Goal: Task Accomplishment & Management: Complete application form

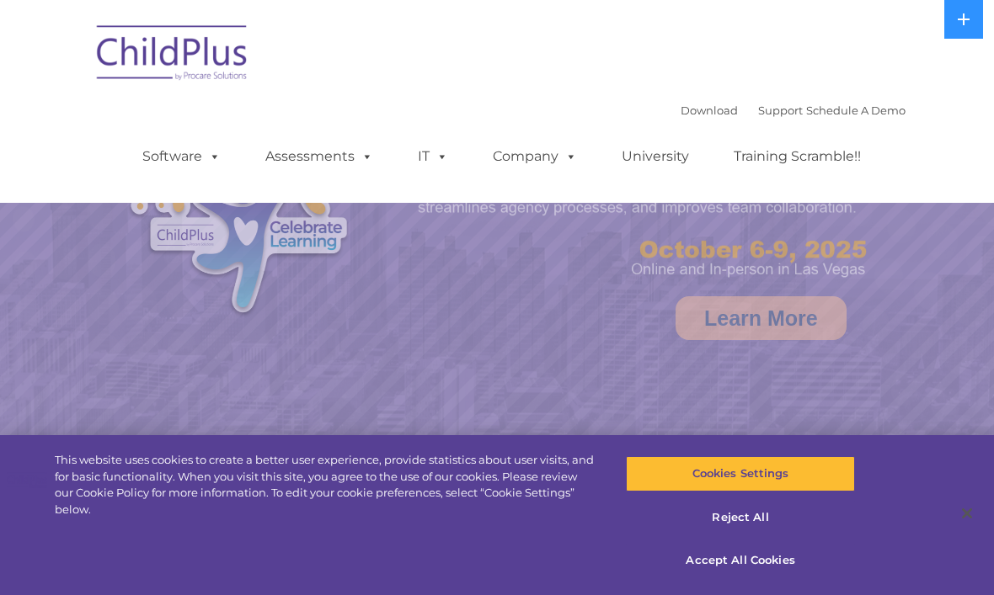
select select "MEDIUM"
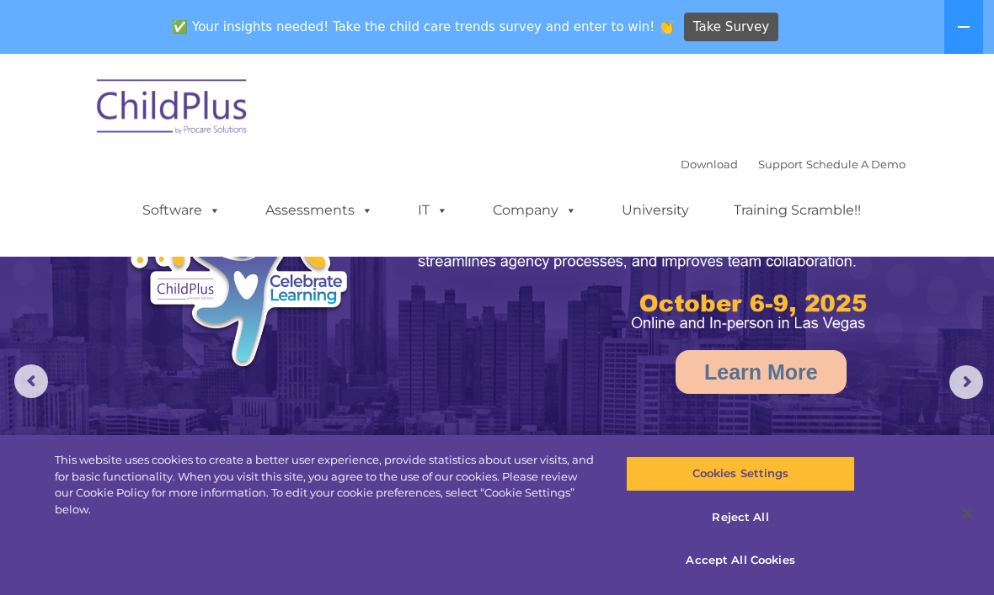
click at [184, 226] on link "Software" at bounding box center [181, 211] width 112 height 34
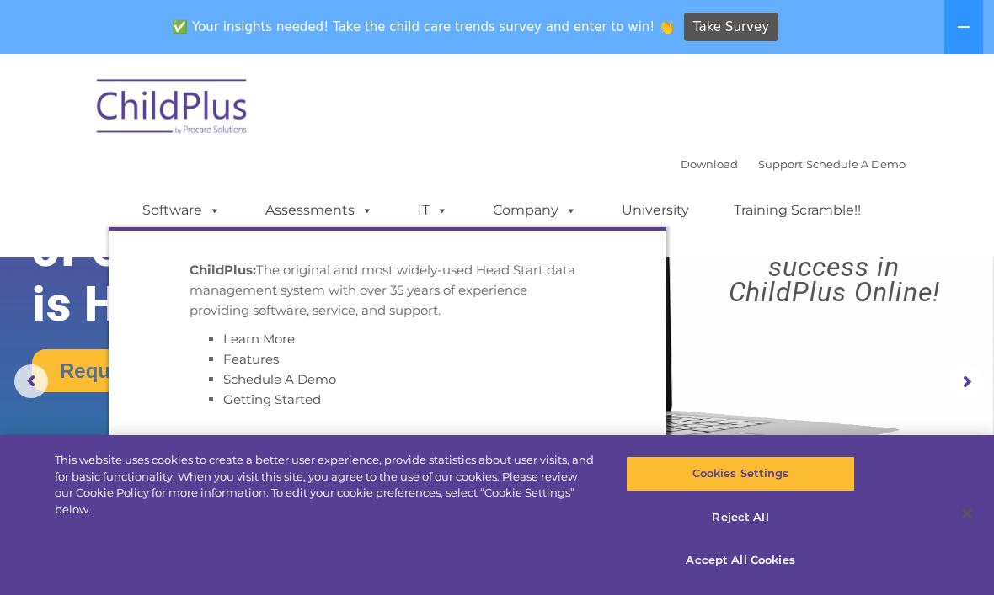
click at [236, 285] on p "ChildPlus: The original and most widely-used Head Start data management system …" at bounding box center [387, 290] width 396 height 61
click at [325, 221] on link "Assessments" at bounding box center [318, 211] width 141 height 34
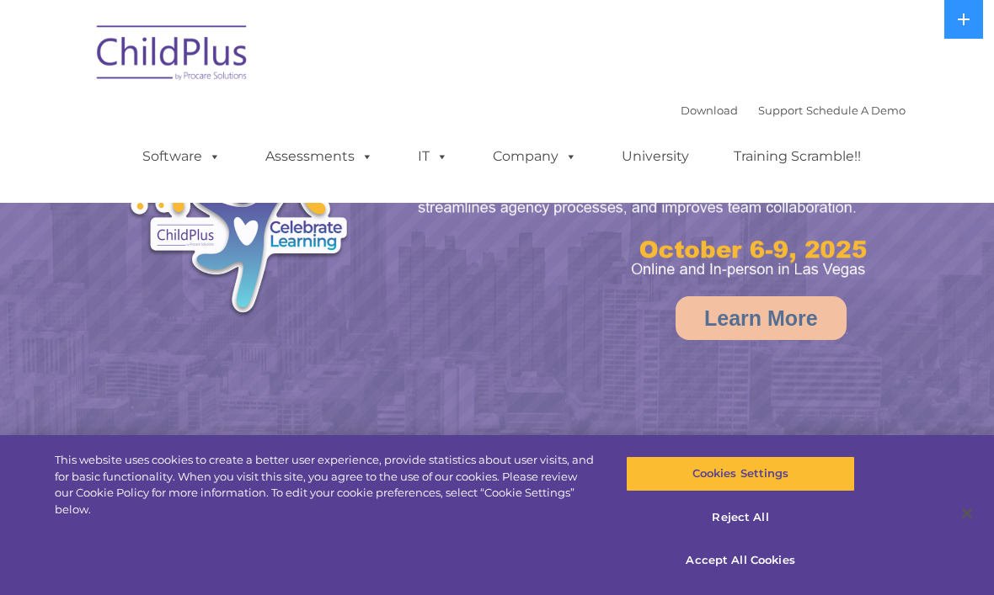
select select "MEDIUM"
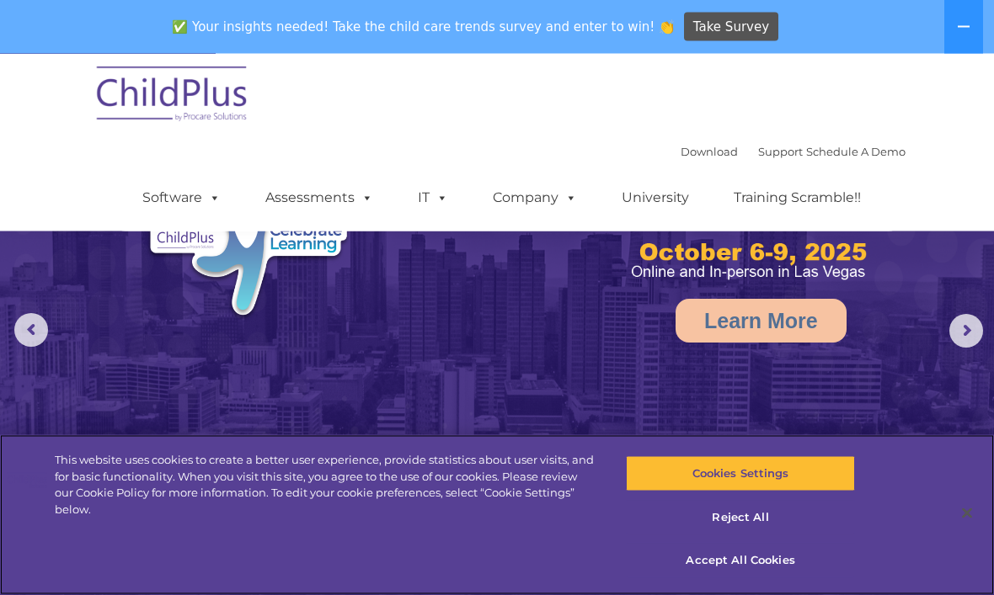
scroll to position [57, 0]
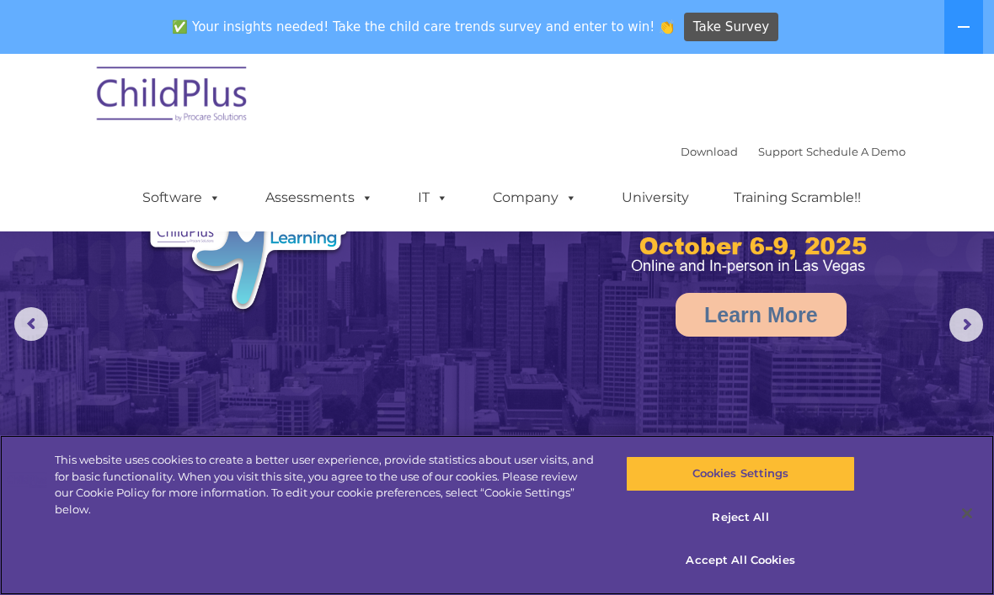
click at [787, 492] on button "Cookies Settings" at bounding box center [740, 473] width 228 height 35
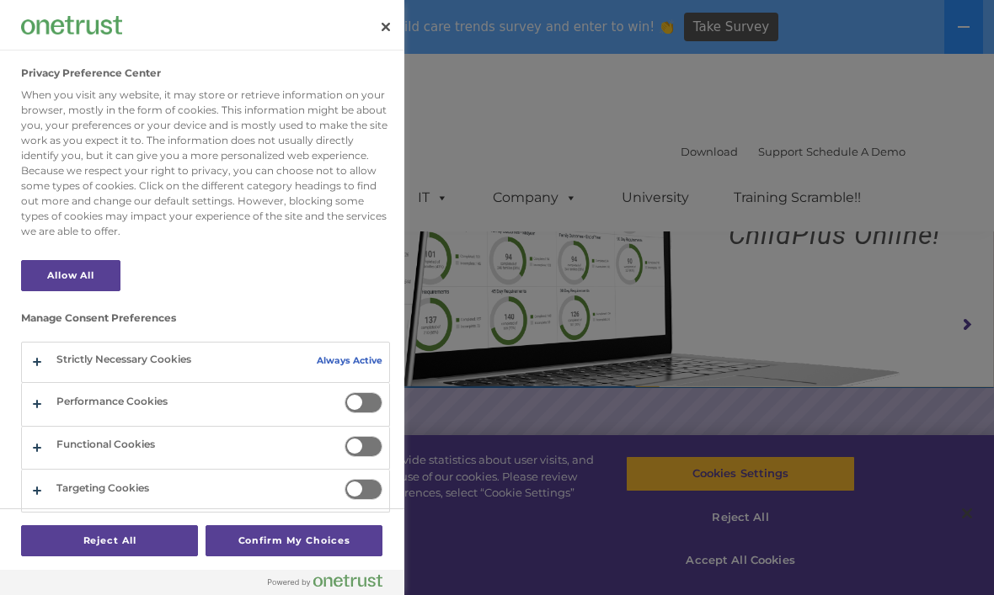
click at [841, 592] on div at bounding box center [497, 297] width 994 height 595
click at [765, 595] on div at bounding box center [497, 297] width 994 height 595
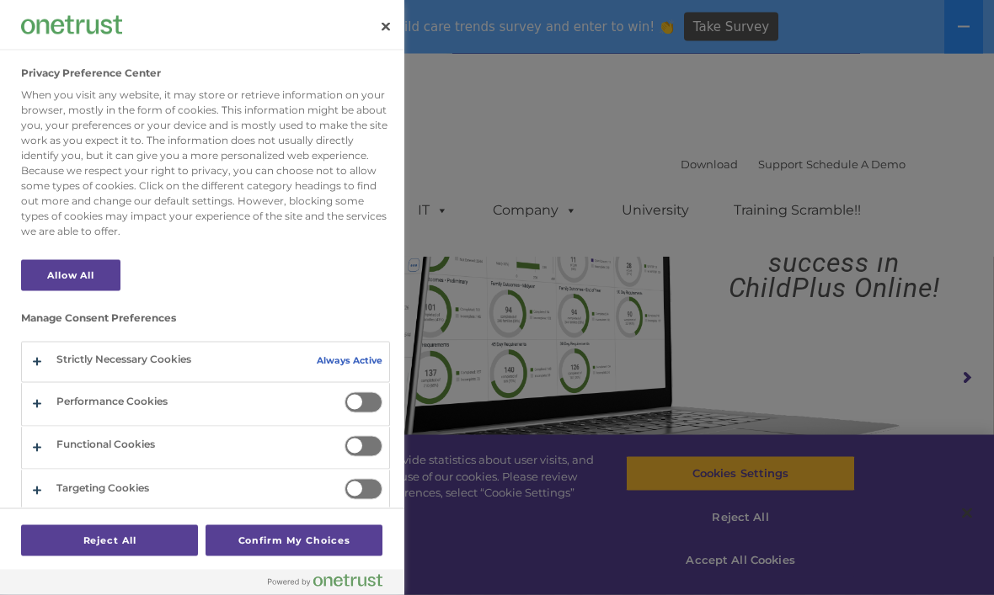
scroll to position [0, 0]
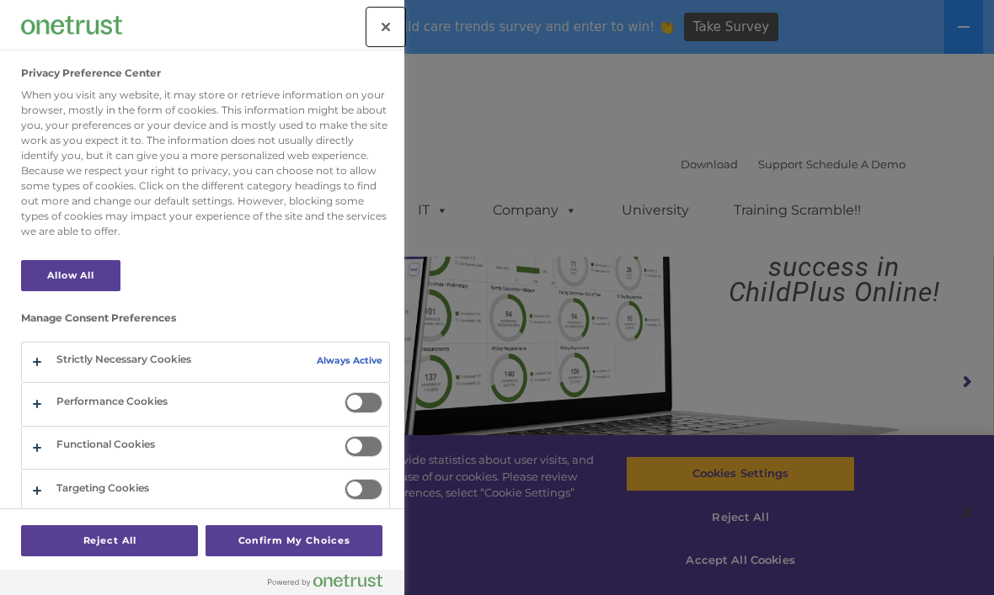
click at [385, 25] on button "Close" at bounding box center [385, 26] width 37 height 37
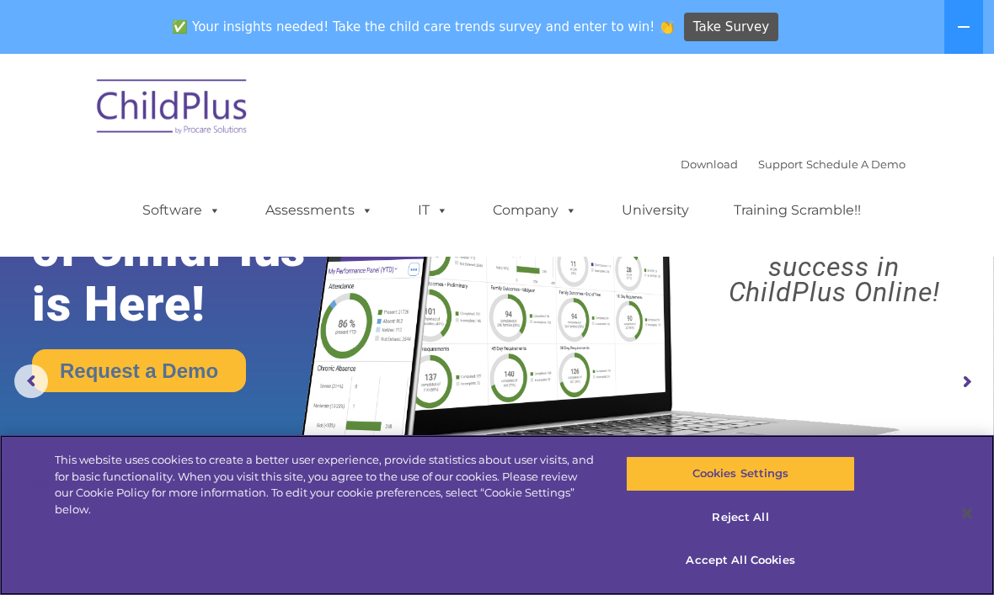
click at [750, 571] on button "Accept All Cookies" at bounding box center [740, 560] width 228 height 35
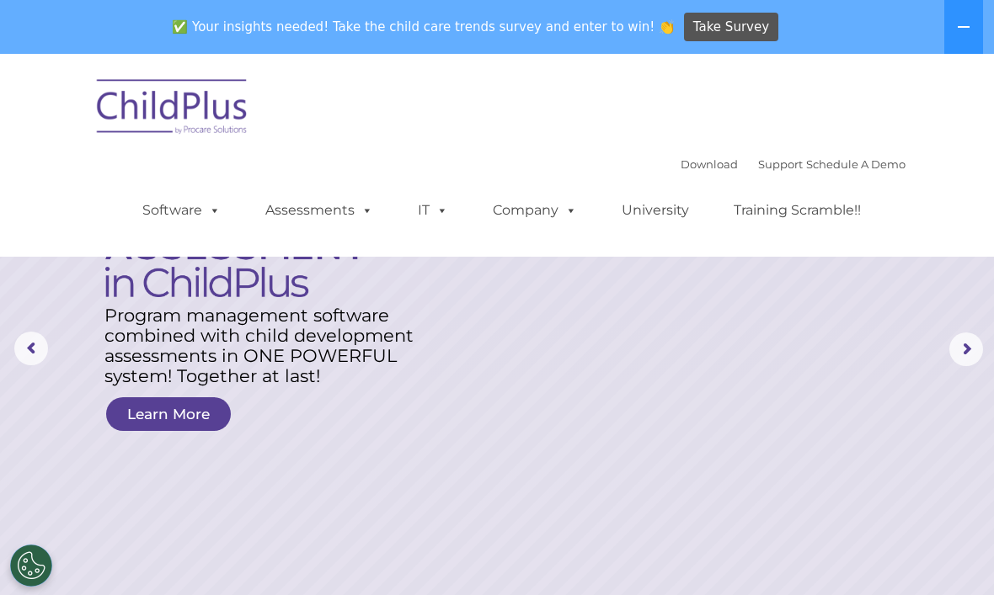
scroll to position [35, 0]
click at [185, 408] on link "Learn More" at bounding box center [168, 413] width 125 height 34
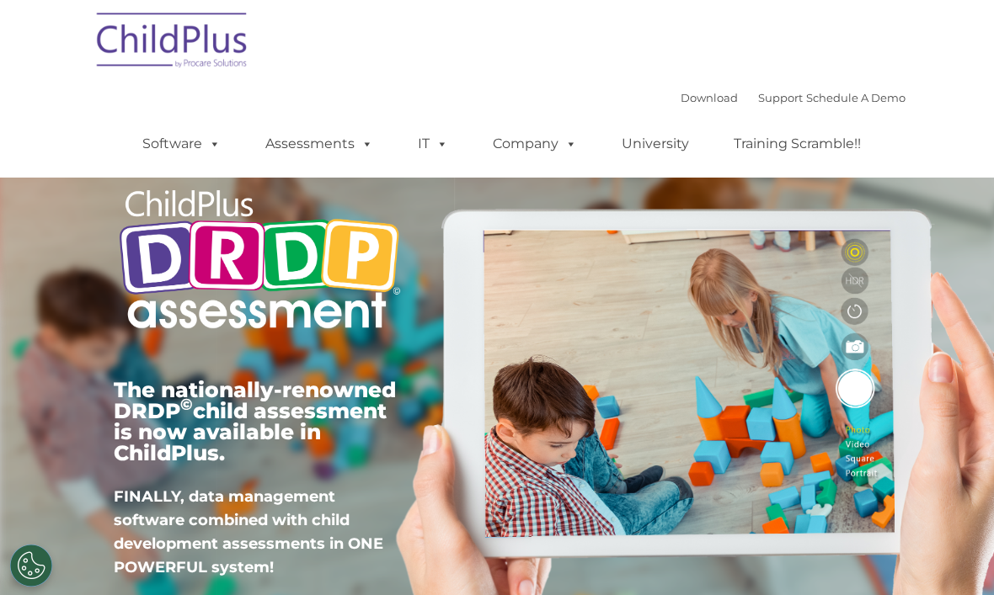
type input ""
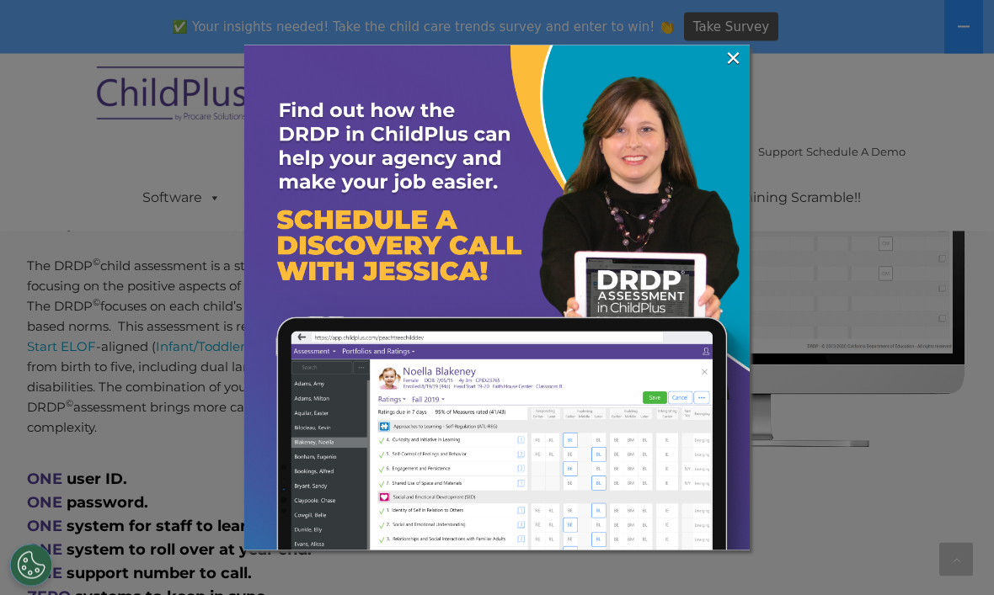
scroll to position [739, 0]
click at [742, 65] on link "×" at bounding box center [732, 58] width 19 height 17
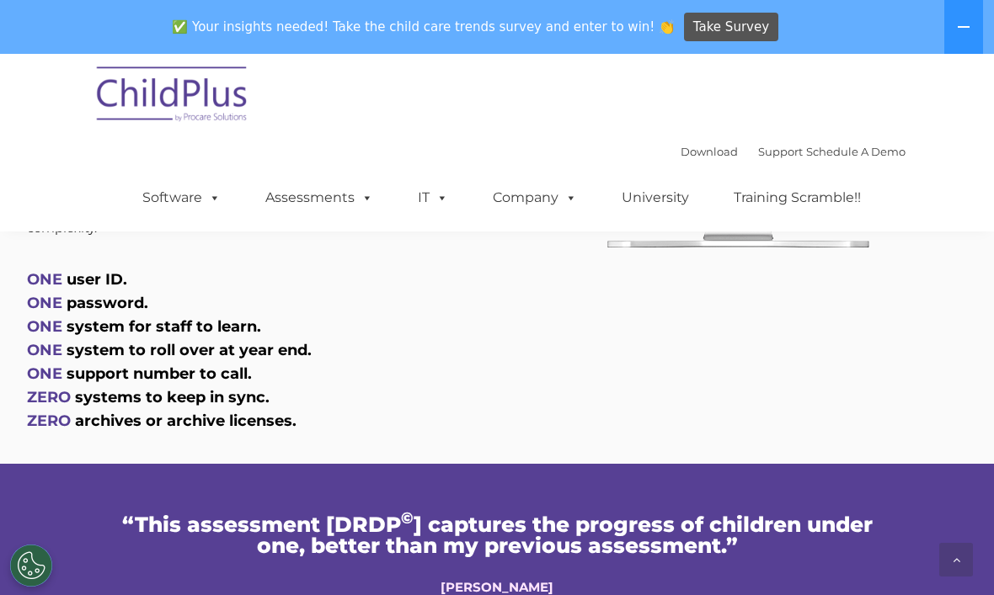
scroll to position [937, 0]
click at [691, 137] on div "Download Support | Schedule A Demo  MENU MENU Software ChildPlus: The original…" at bounding box center [496, 143] width 817 height 178
click at [683, 148] on link "Download" at bounding box center [708, 151] width 57 height 13
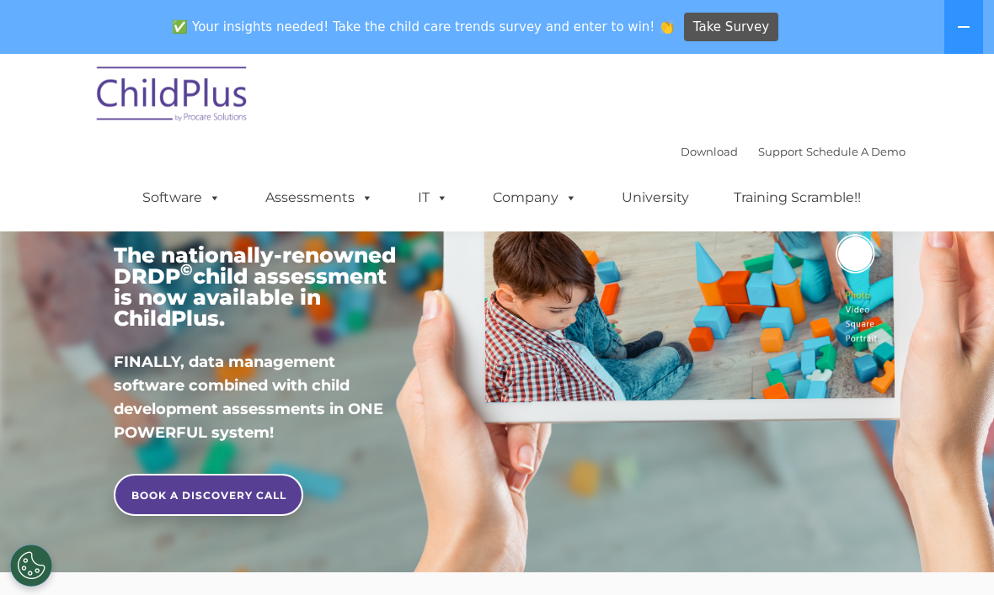
scroll to position [162, 0]
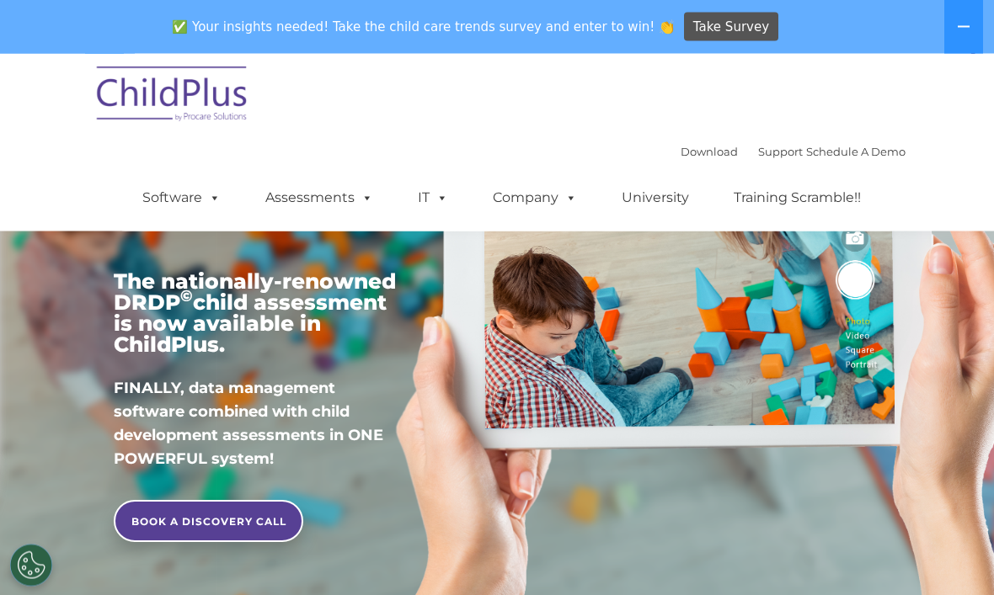
click at [320, 196] on link "Assessments" at bounding box center [318, 198] width 141 height 34
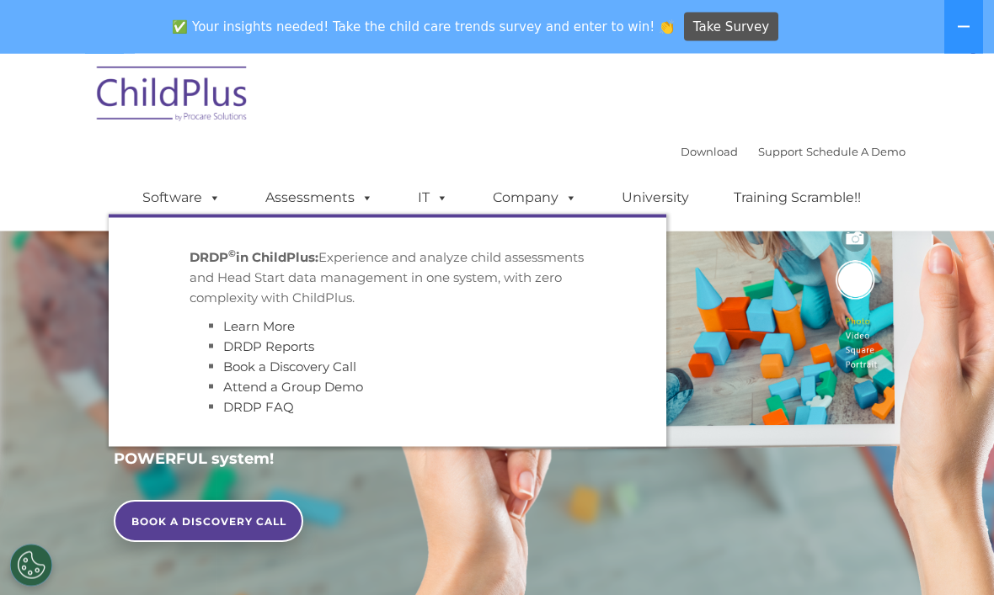
scroll to position [163, 0]
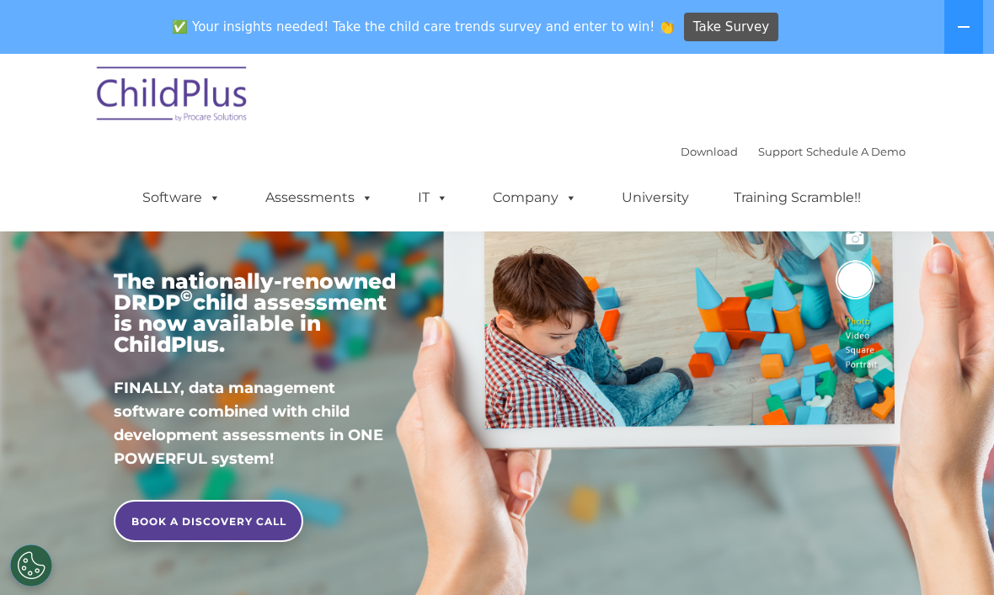
click at [849, 155] on link "Schedule A Demo" at bounding box center [855, 151] width 99 height 13
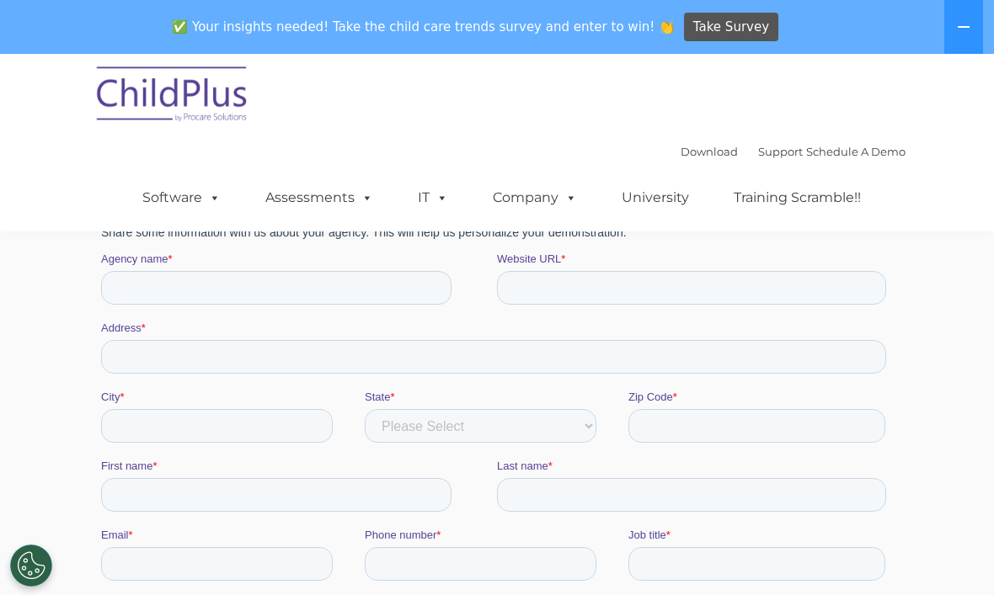
scroll to position [248, 0]
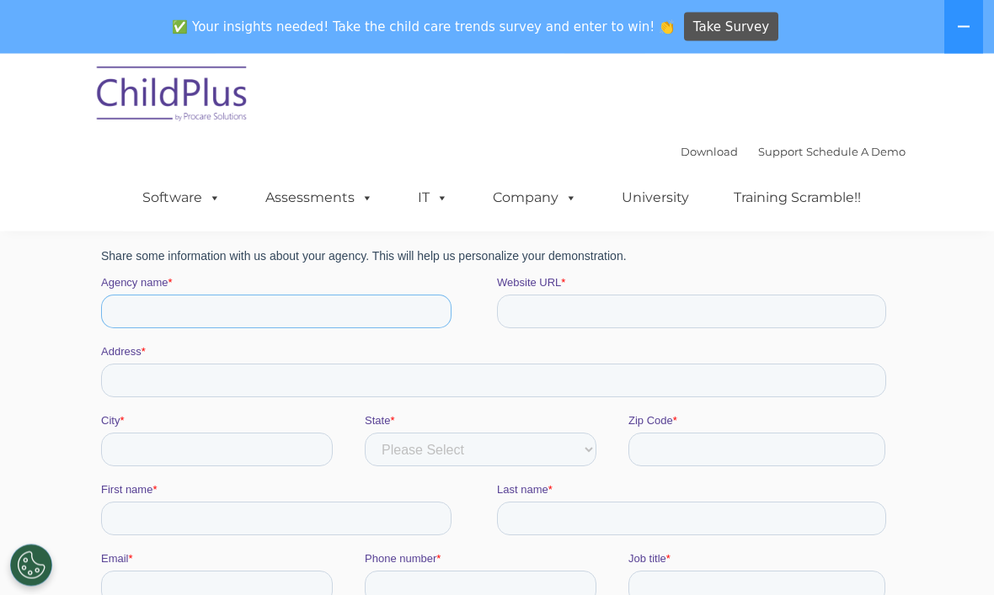
click at [240, 322] on input "Agency name *" at bounding box center [276, 312] width 350 height 34
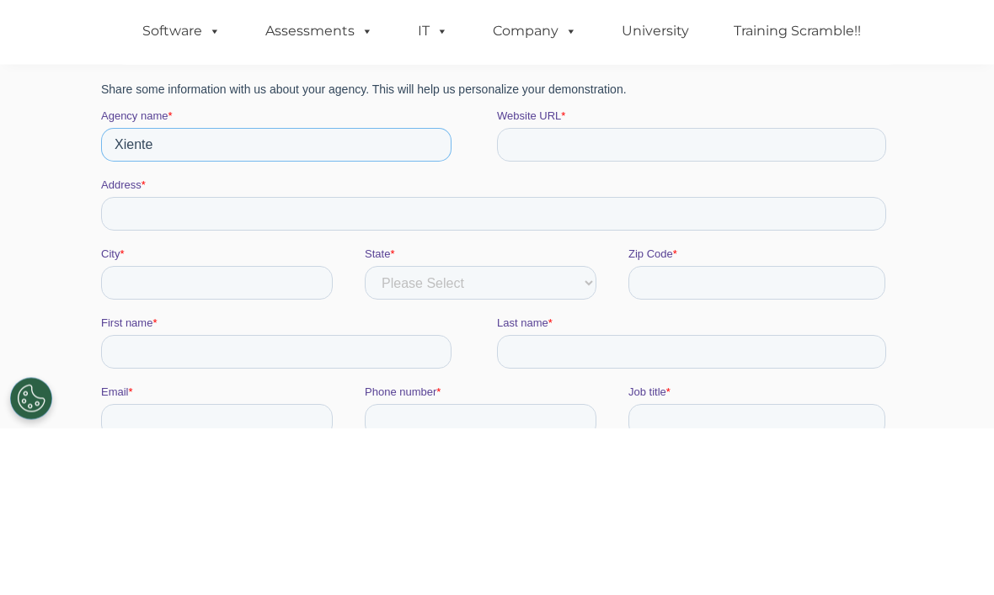
type input "Xiente"
click at [250, 221] on input "Address *" at bounding box center [493, 215] width 785 height 34
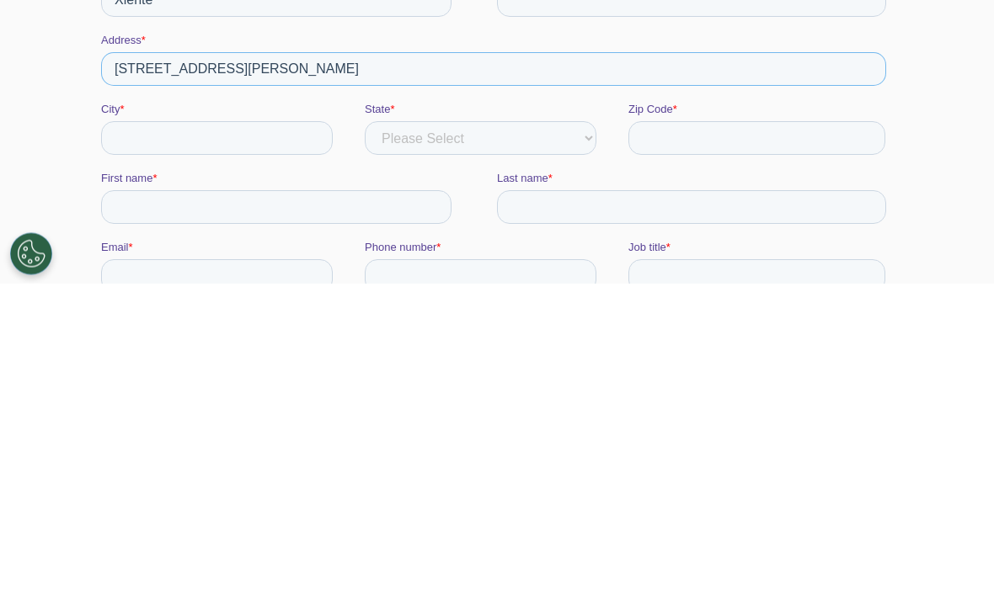
type input "2211 mascher st"
click at [236, 146] on input "City *" at bounding box center [217, 139] width 232 height 34
type input "Phila"
click at [457, 140] on select "Please Select AI AK AL AN AR AS AZ CA CO CT DC DE FL FM GA GU HI IA ID IL IN KS…" at bounding box center [481, 139] width 232 height 34
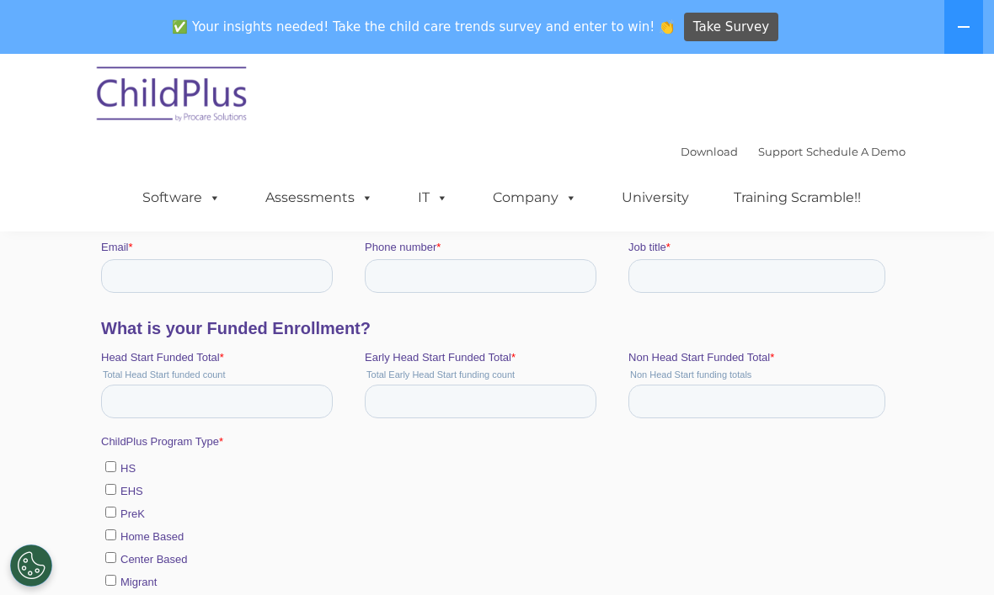
select select "Pennsylvania"
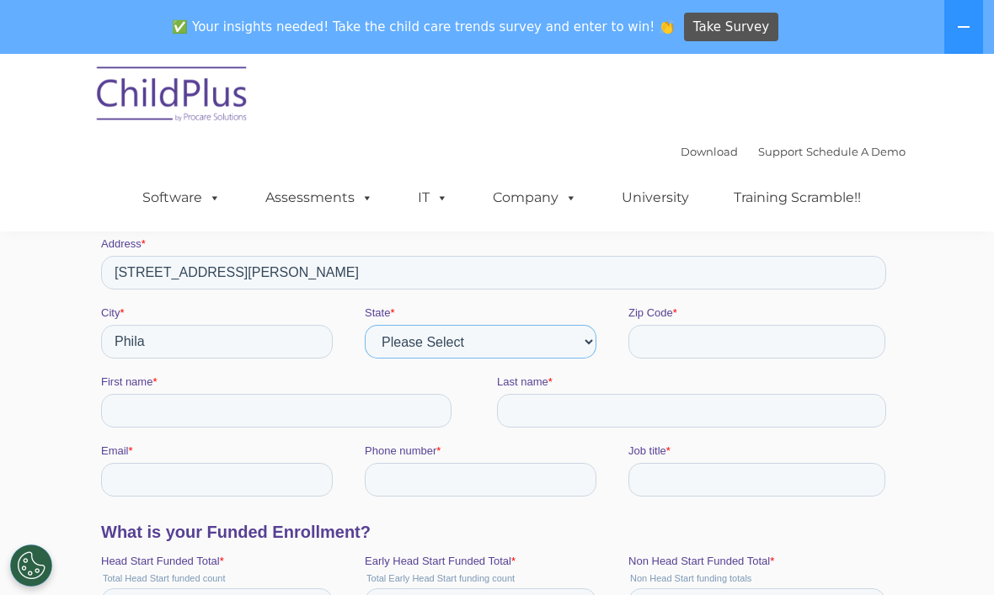
scroll to position [355, 0]
click at [713, 339] on input "Zip Code *" at bounding box center [756, 343] width 257 height 34
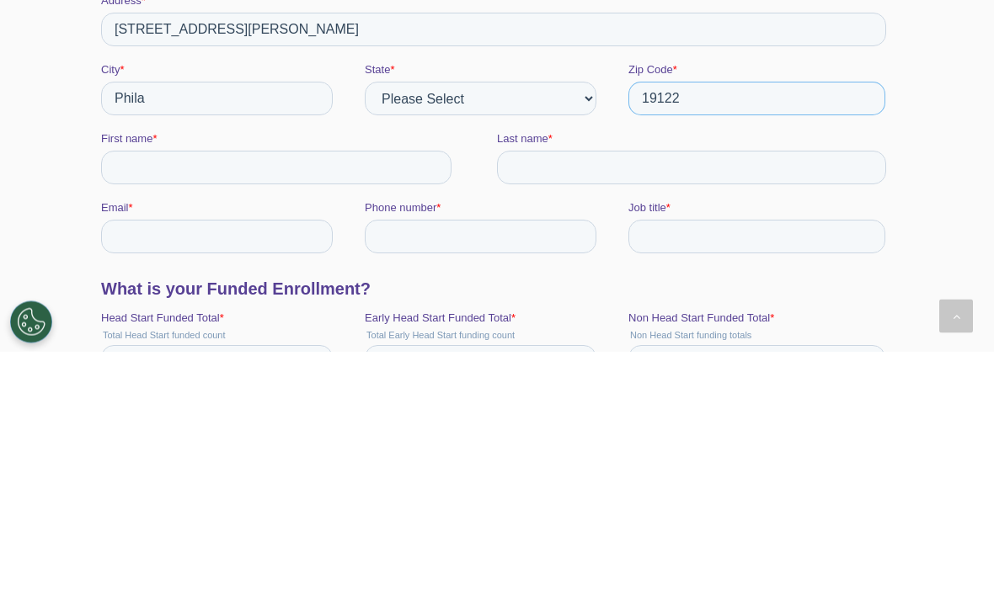
type input "19122"
click at [273, 174] on input "First name *" at bounding box center [276, 169] width 350 height 34
type input "Ana"
click at [580, 169] on input "Last name *" at bounding box center [691, 169] width 389 height 34
type input "Berrios"
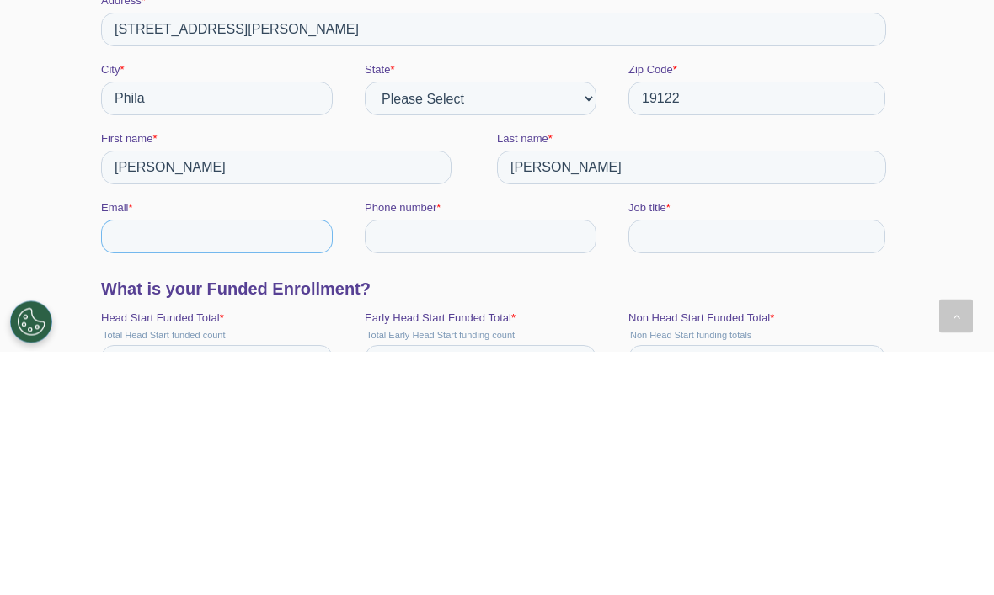
click at [263, 246] on input "Email *" at bounding box center [217, 238] width 232 height 34
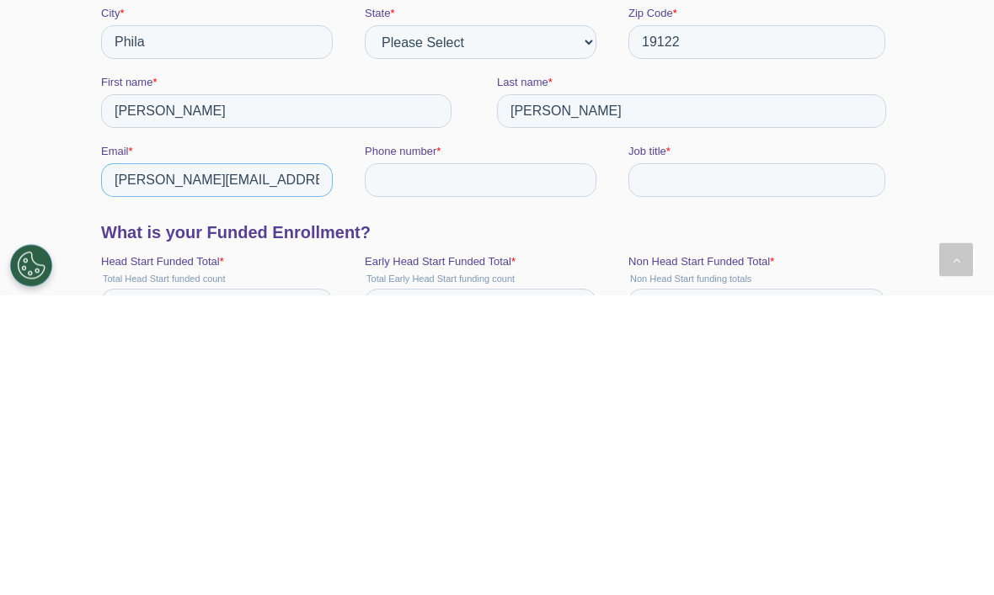
type input "ana.berrios@xiente.org"
click at [490, 189] on input "Phone number *" at bounding box center [481, 181] width 232 height 34
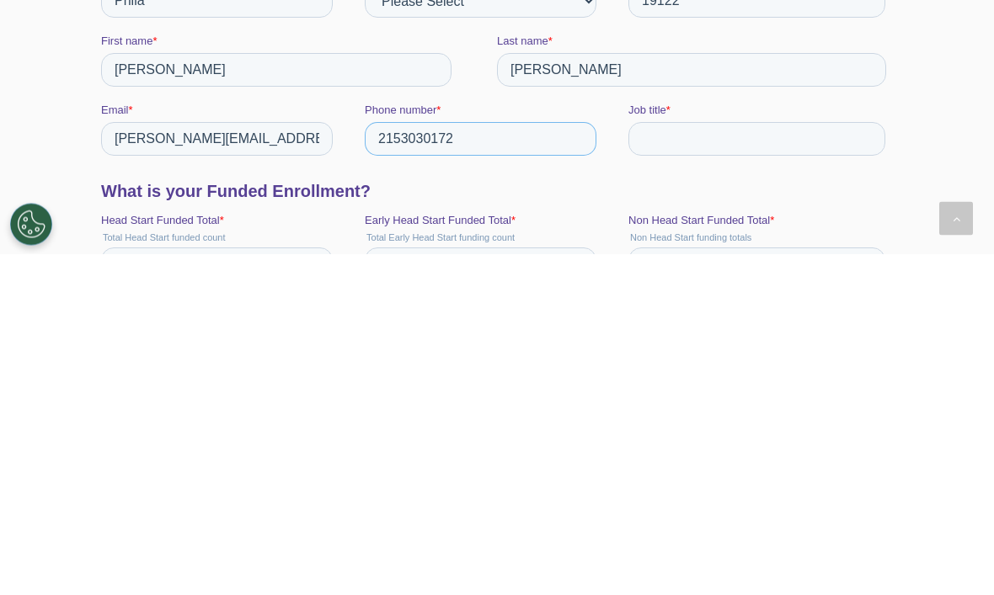
type input "2153030172"
click at [696, 146] on input "Job title *" at bounding box center [756, 140] width 257 height 34
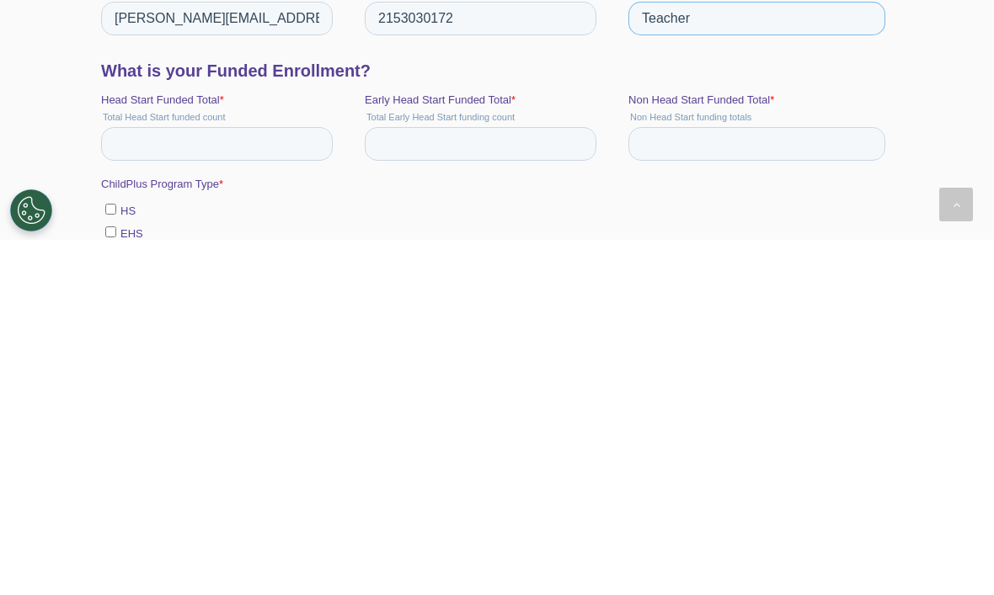
scroll to position [466, 0]
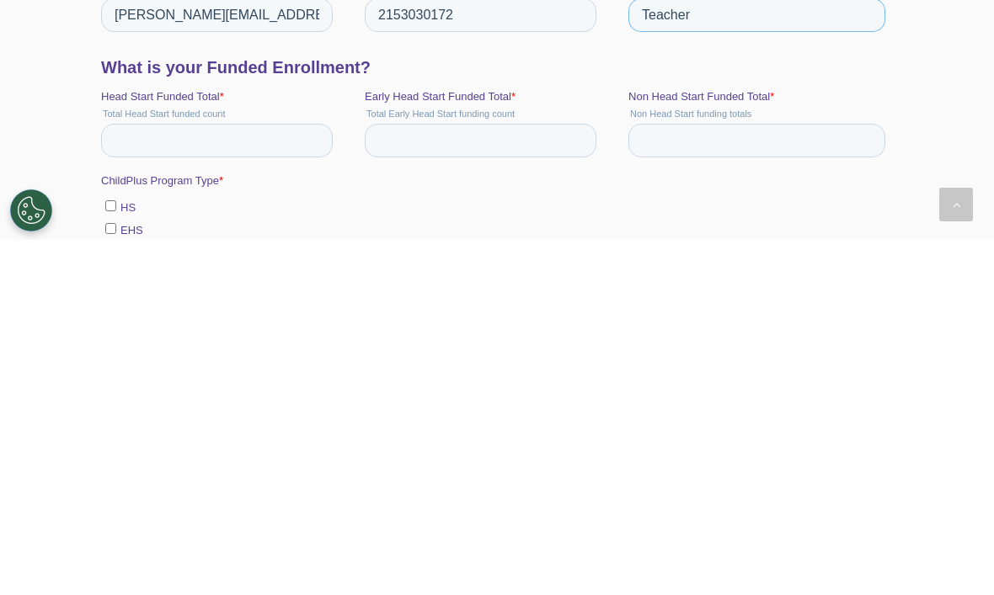
type input "Teacher"
click at [231, 146] on input "Head Start Funded Total *" at bounding box center [217, 141] width 232 height 34
click at [112, 237] on ul "HS EHS PreK Home Based Center Based Migrant State PreK Private Funded State Fun…" at bounding box center [493, 306] width 785 height 227
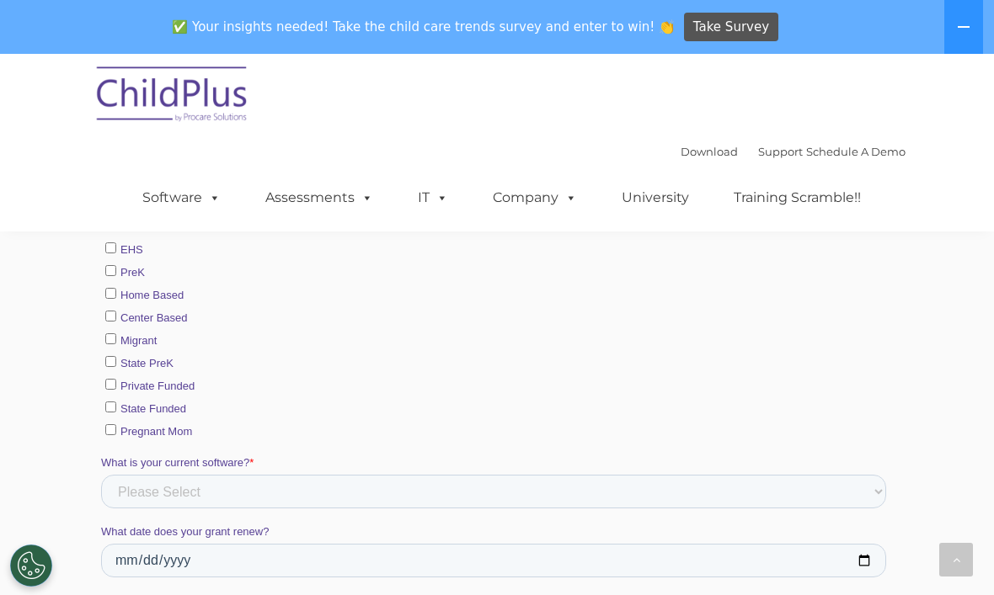
click at [109, 253] on input "EHS" at bounding box center [110, 248] width 11 height 11
checkbox input "true"
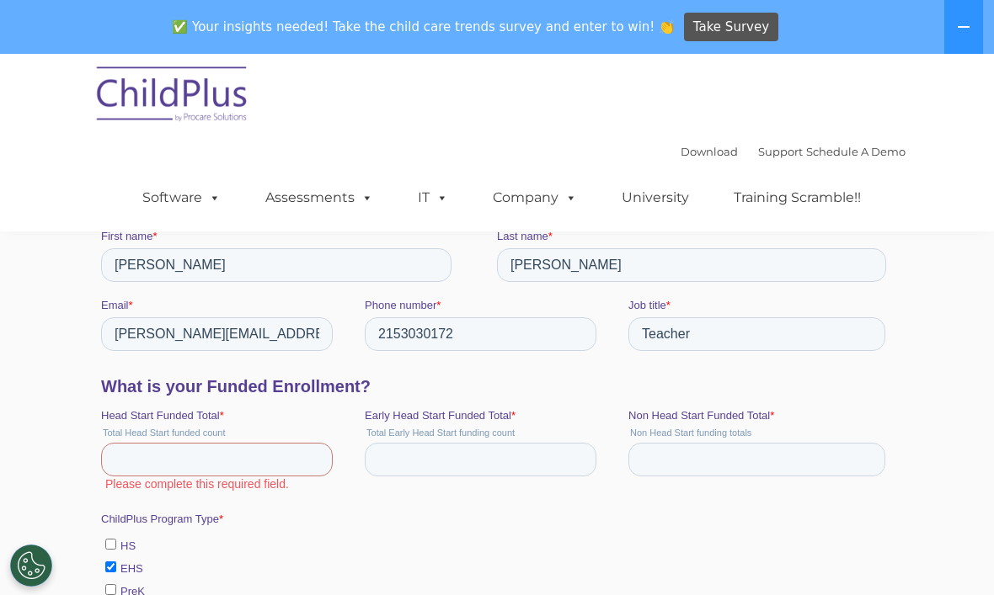
scroll to position [501, 0]
click at [199, 477] on input "Head Start Funded Total *" at bounding box center [217, 461] width 232 height 34
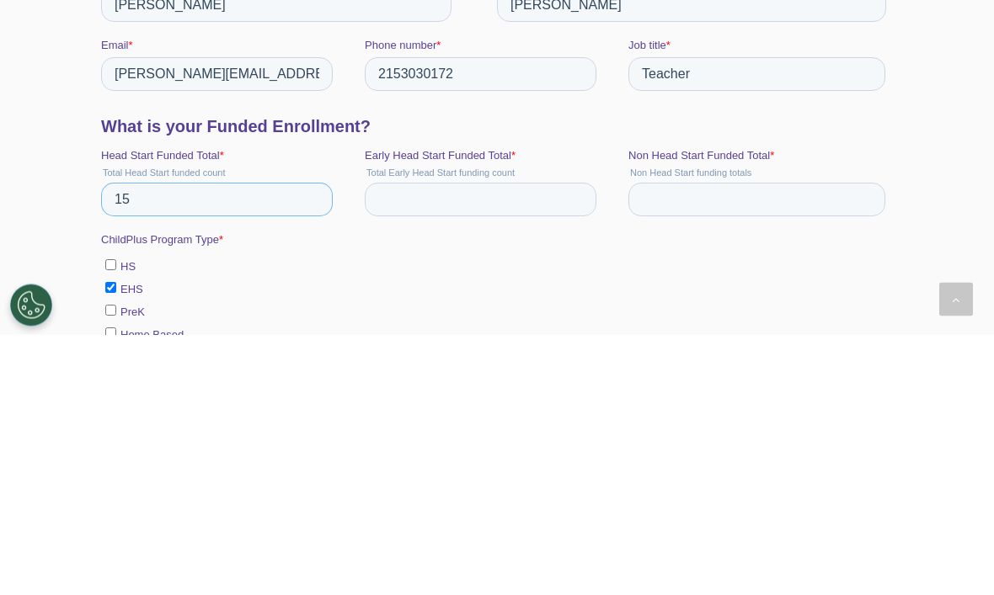
type input "15"
click at [468, 217] on input "Early Head Start Funded Total *" at bounding box center [481, 201] width 232 height 34
type input "15"
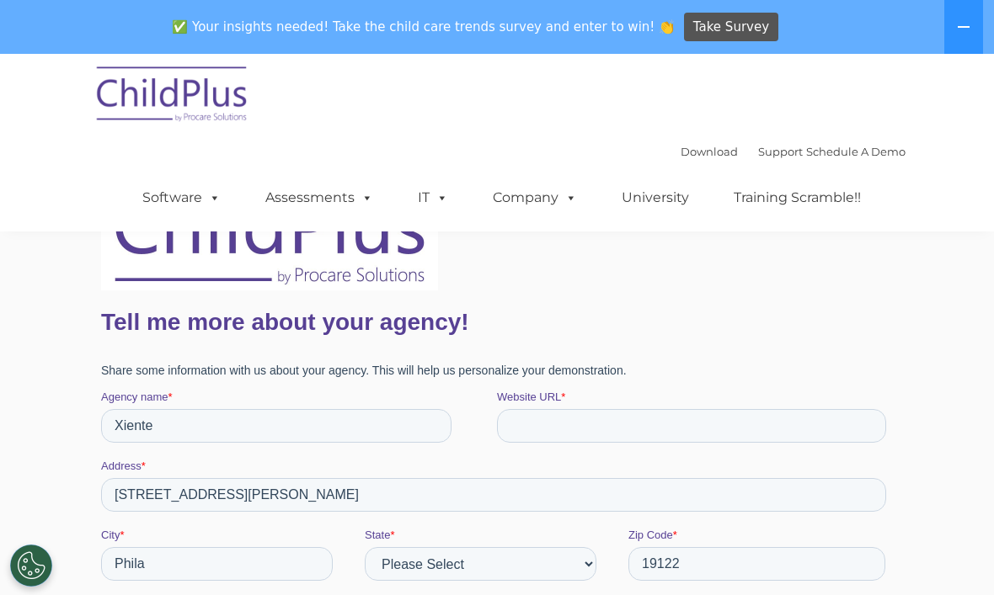
scroll to position [0, 0]
